Goal: Complete application form: Complete application form

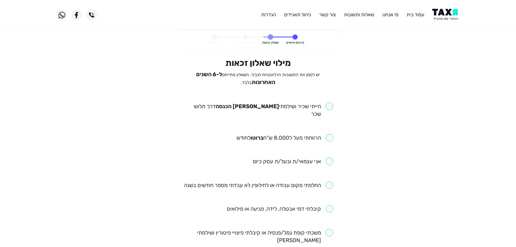
click at [332, 103] on input "checkbox" at bounding box center [258, 109] width 150 height 15
checkbox input "true"
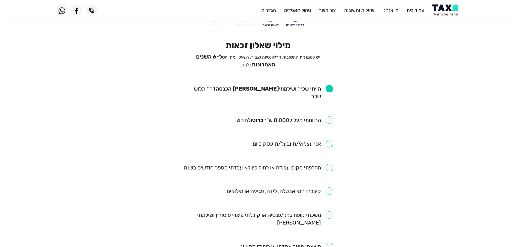
scroll to position [27, 0]
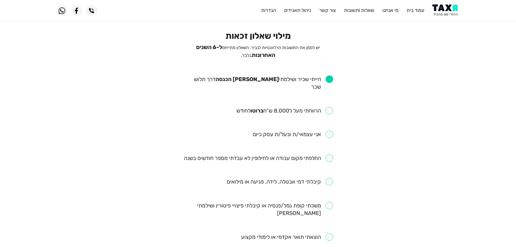
click at [330, 107] on input "checkbox" at bounding box center [285, 111] width 97 height 8
checkbox input "true"
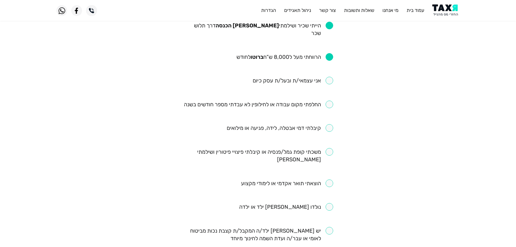
scroll to position [81, 0]
click at [329, 100] on input "checkbox" at bounding box center [258, 104] width 149 height 8
checkbox input "true"
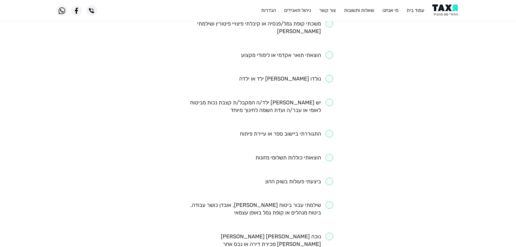
scroll to position [217, 0]
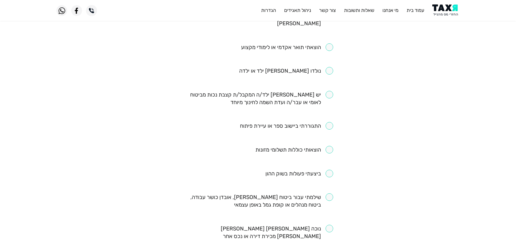
click at [329, 122] on input "checkbox" at bounding box center [286, 126] width 93 height 8
checkbox input "true"
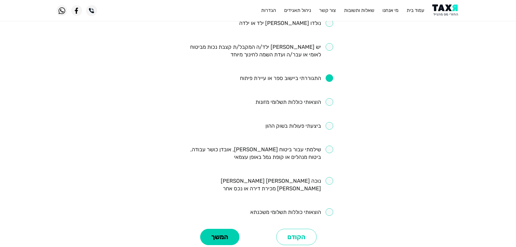
scroll to position [271, 0]
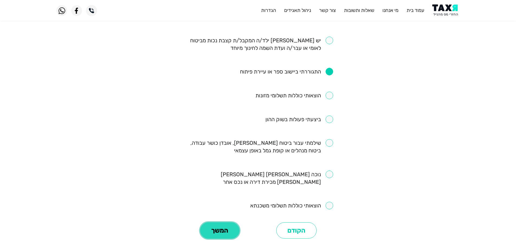
click at [227, 222] on button "המשך" at bounding box center [219, 230] width 39 height 16
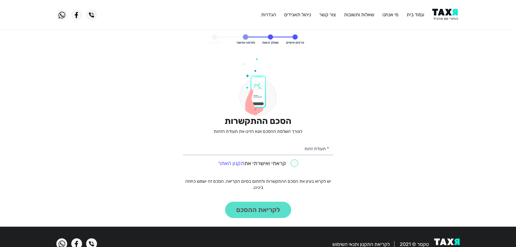
click at [448, 13] on img at bounding box center [446, 15] width 27 height 12
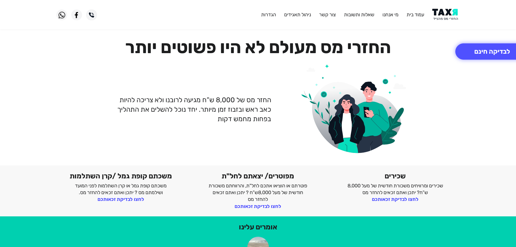
click at [449, 18] on img at bounding box center [446, 15] width 27 height 12
click at [446, 13] on img at bounding box center [446, 15] width 27 height 12
drag, startPoint x: 450, startPoint y: 13, endPoint x: 447, endPoint y: 5, distance: 9.0
click at [450, 13] on img at bounding box center [446, 15] width 27 height 12
click at [446, 11] on img at bounding box center [446, 15] width 27 height 12
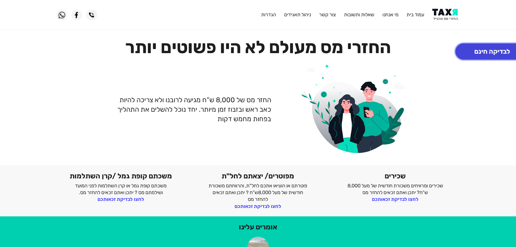
click at [477, 51] on button "לבדיקה חינם" at bounding box center [493, 51] width 74 height 16
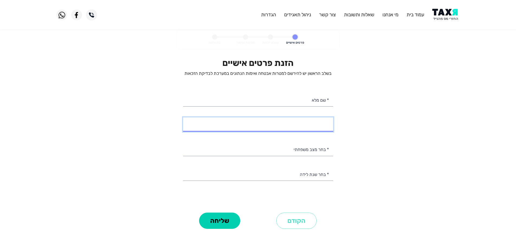
click at [312, 129] on input "* מספר טלפון" at bounding box center [258, 124] width 150 height 14
type input "052-7786222"
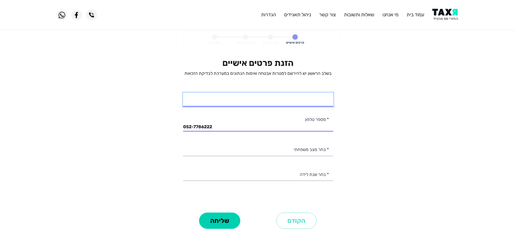
click at [313, 103] on input "* שם מלא" at bounding box center [258, 100] width 150 height 14
type input "[PERSON_NAME]"
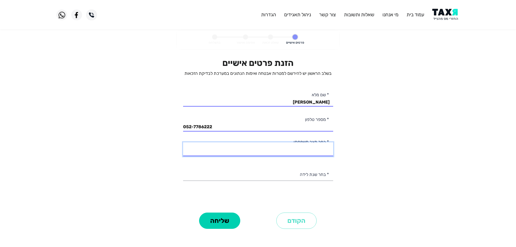
click at [317, 150] on select "רווק/ה נשוי/[PERSON_NAME]/ה אלמן/נה" at bounding box center [258, 149] width 150 height 14
select select "1: Single"
click at [183, 142] on select "רווק/ה נשוי/[PERSON_NAME]/ה אלמן/נה" at bounding box center [258, 149] width 150 height 14
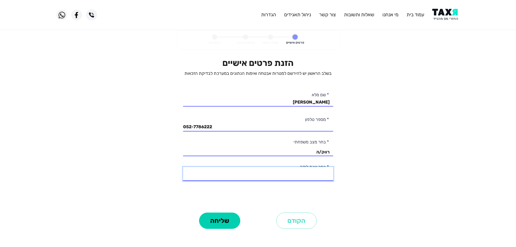
click at [314, 177] on select "2003 2002 2001 2000 1999 1998 1997 1996 1995 1994 1993 1992 1991 1990 1989 1988…" at bounding box center [258, 174] width 150 height 14
select select "19: 1985"
click at [183, 167] on select "2003 2002 2001 2000 1999 1998 1997 1996 1995 1994 1993 1992 1991 1990 1989 1988…" at bounding box center [258, 174] width 150 height 14
click at [217, 224] on button "שליחה" at bounding box center [219, 221] width 41 height 16
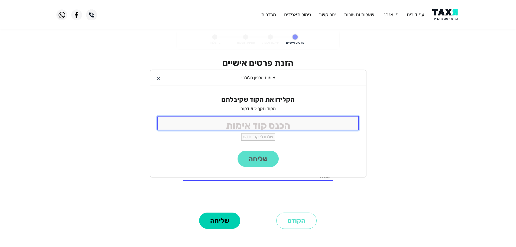
click at [274, 118] on input "tel" at bounding box center [259, 123] width 202 height 14
type input "9988"
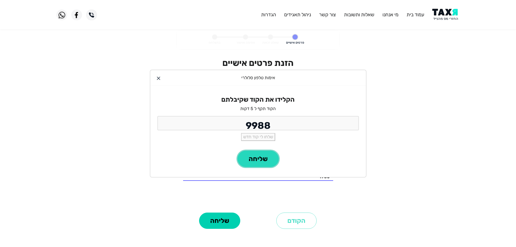
click at [249, 156] on button "שליחה" at bounding box center [258, 159] width 41 height 16
